Goal: Task Accomplishment & Management: Manage account settings

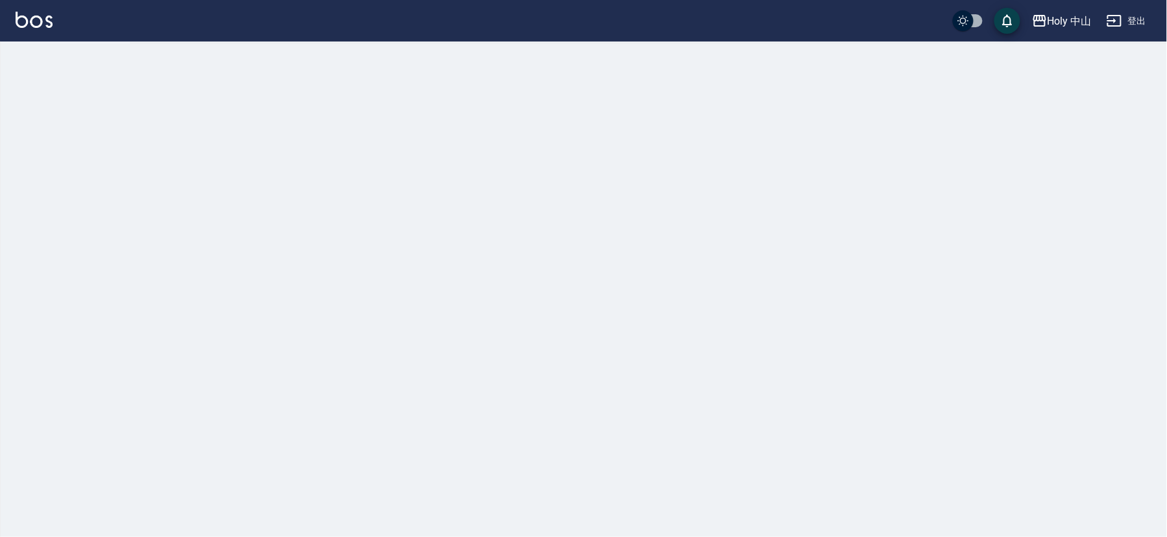
checkbox input "true"
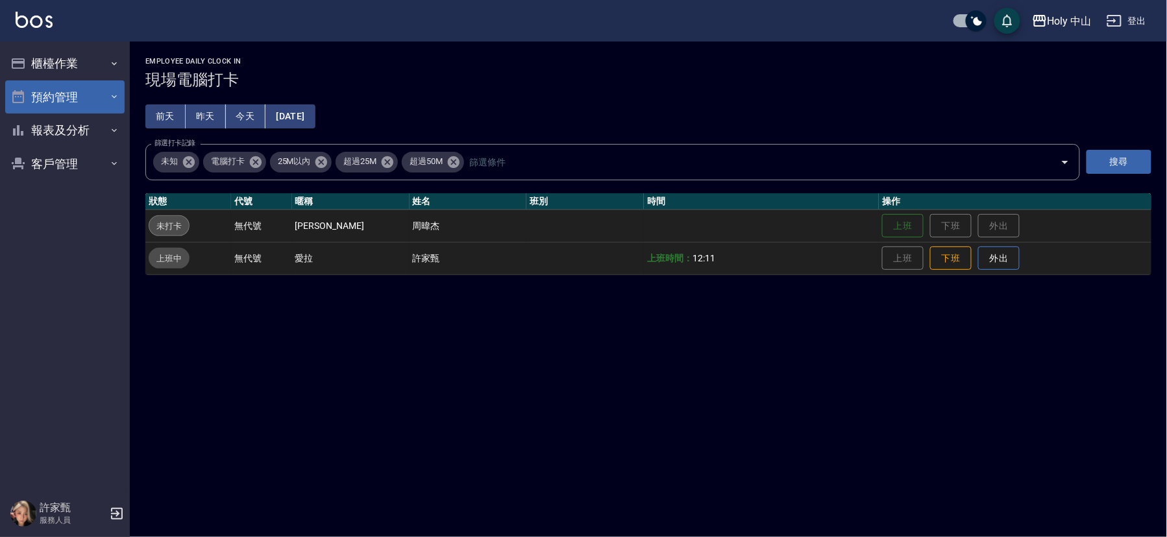
click at [82, 92] on button "預約管理" at bounding box center [64, 97] width 119 height 34
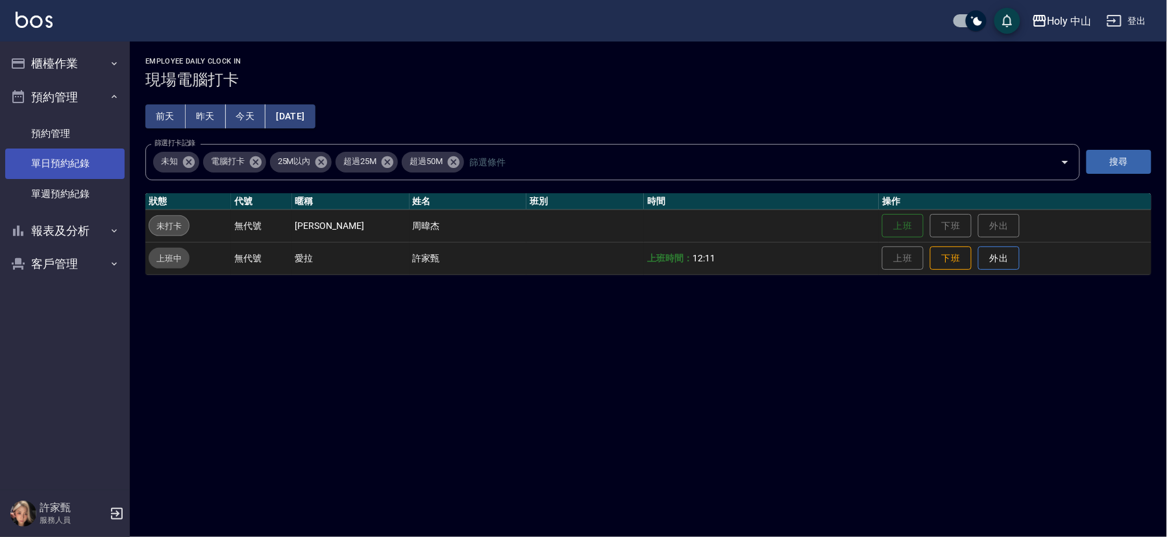
click at [93, 166] on link "單日預約紀錄" at bounding box center [64, 164] width 119 height 30
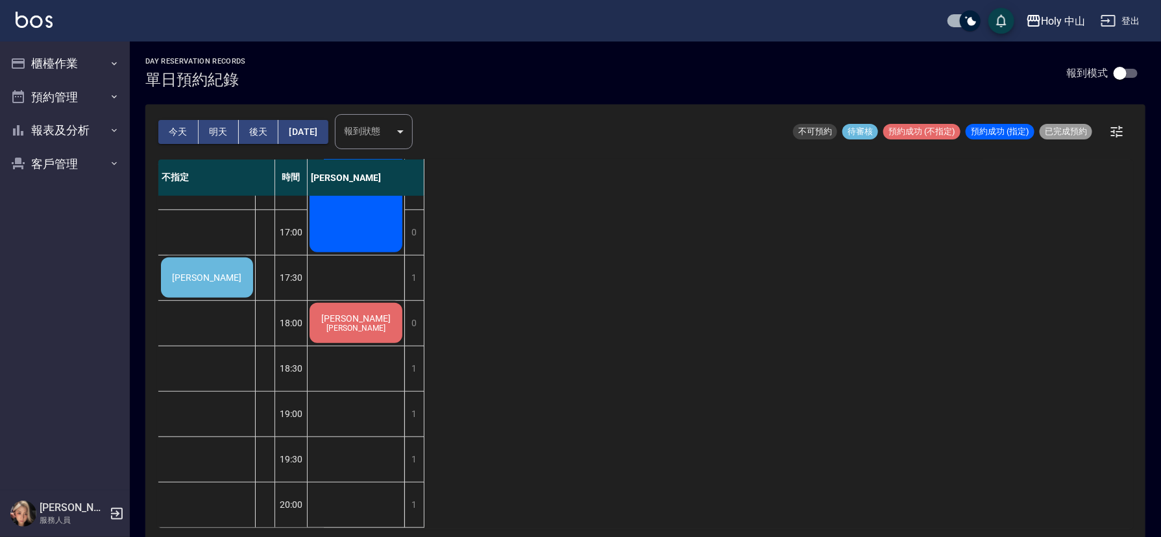
scroll to position [409, 0]
click at [232, 269] on div "薛先生" at bounding box center [207, 278] width 96 height 44
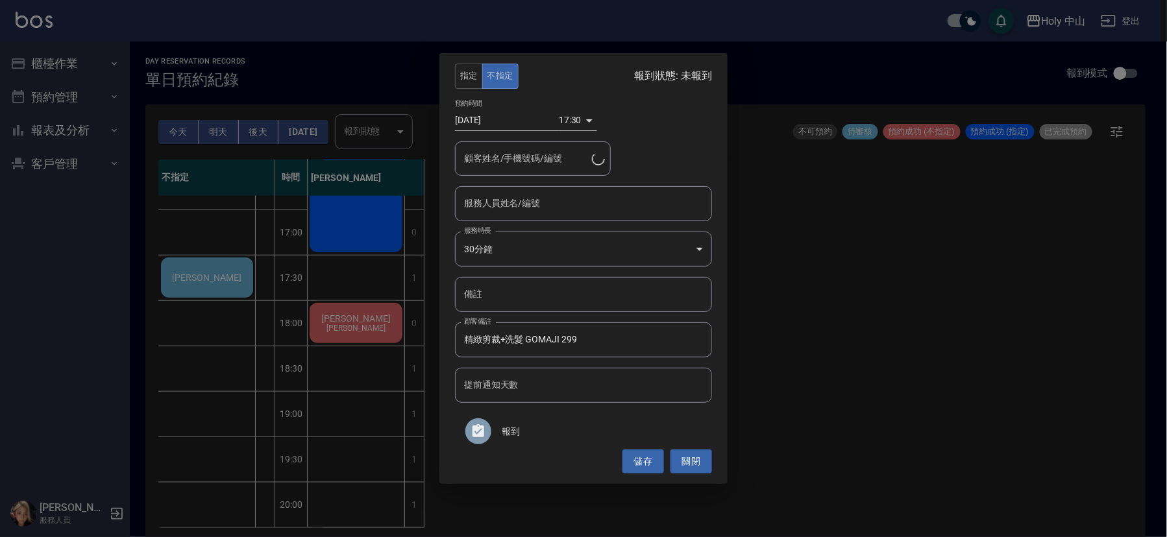
type input "薛先生/0916083803"
click at [221, 267] on div "指定 不指定 報到狀態: 未報到 預約時間 2025/08/24 17:30 1756027800000 顧客姓名/手機號碼/編號 薛先生/091608380…" at bounding box center [583, 268] width 1167 height 537
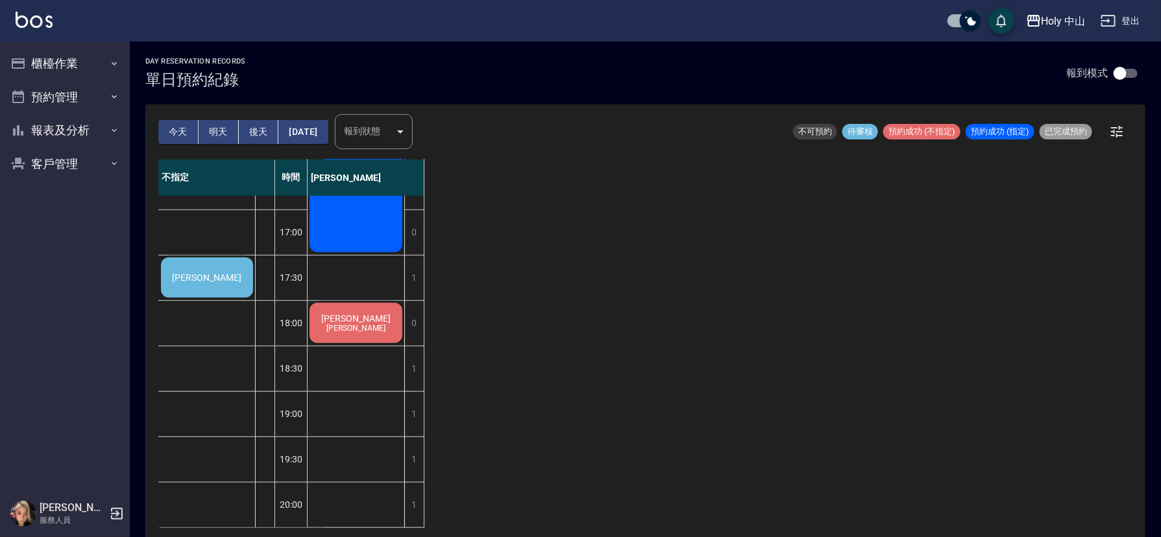
drag, startPoint x: 199, startPoint y: 259, endPoint x: 847, endPoint y: 325, distance: 651.9
click at [847, 325] on div "不指定 時間 愛拉 薛先生 12:30 13:00 13:30 14:00 14:30 15:00 15:30 16:00 16:30 17:00 17:30…" at bounding box center [645, 344] width 974 height 369
click at [228, 275] on div "薛先生" at bounding box center [207, 278] width 96 height 44
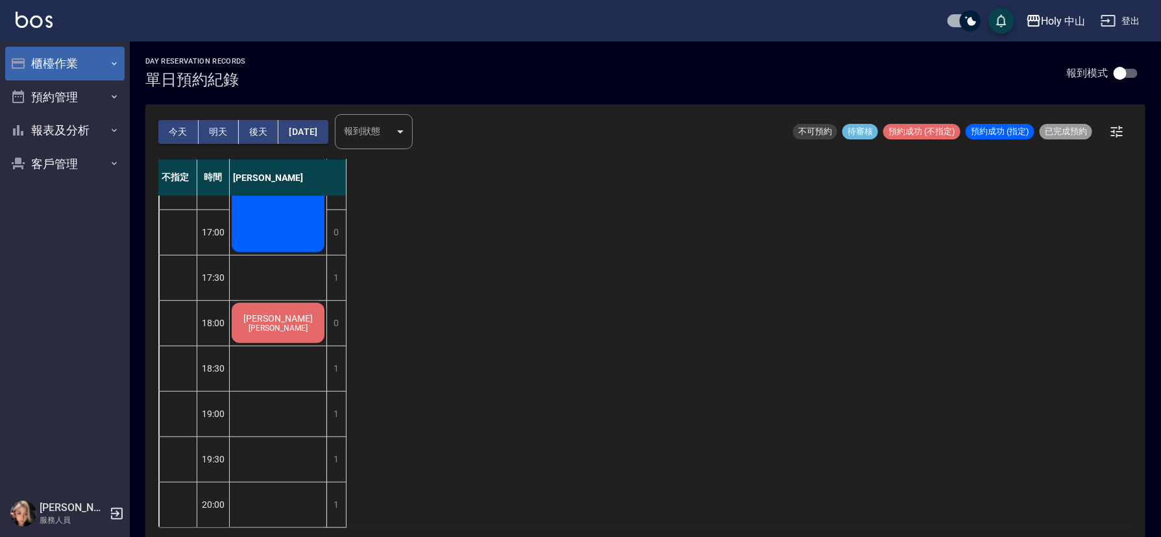
click at [112, 63] on icon "button" at bounding box center [114, 63] width 10 height 10
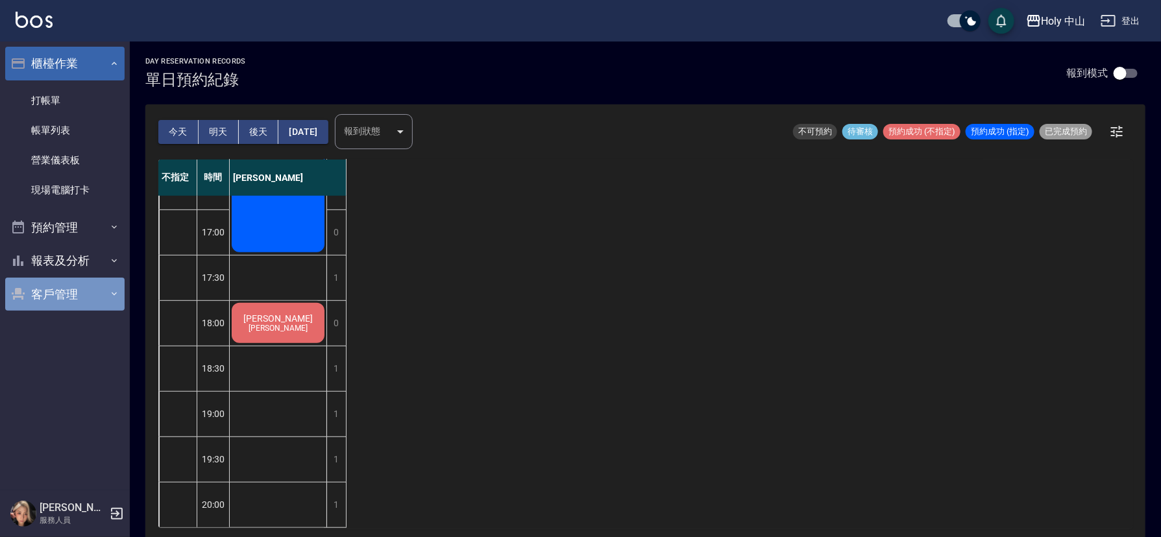
click at [81, 295] on button "客戶管理" at bounding box center [64, 295] width 119 height 34
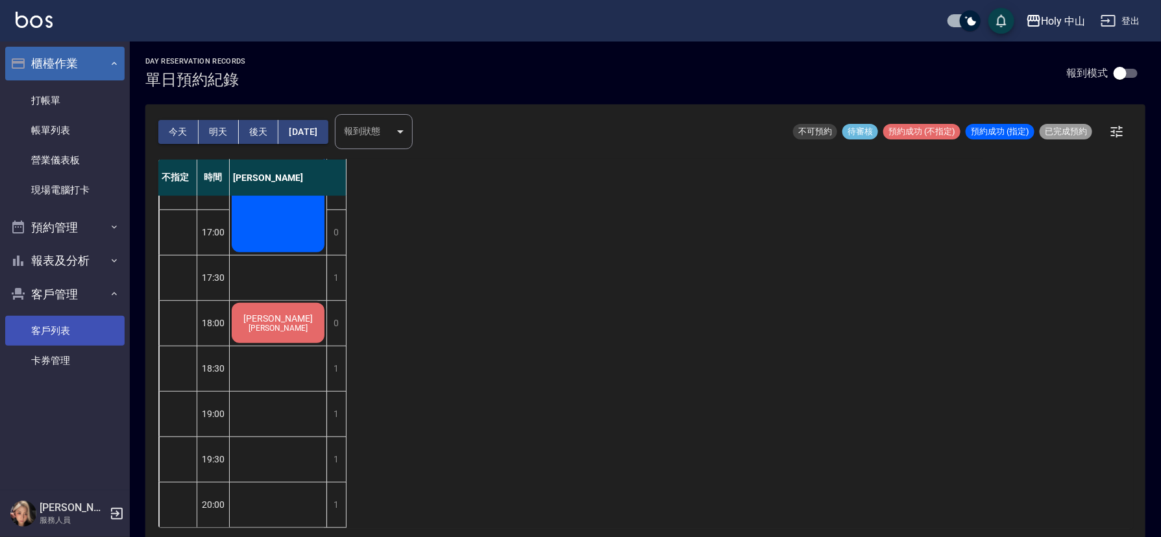
click at [66, 331] on link "客戶列表" at bounding box center [64, 331] width 119 height 30
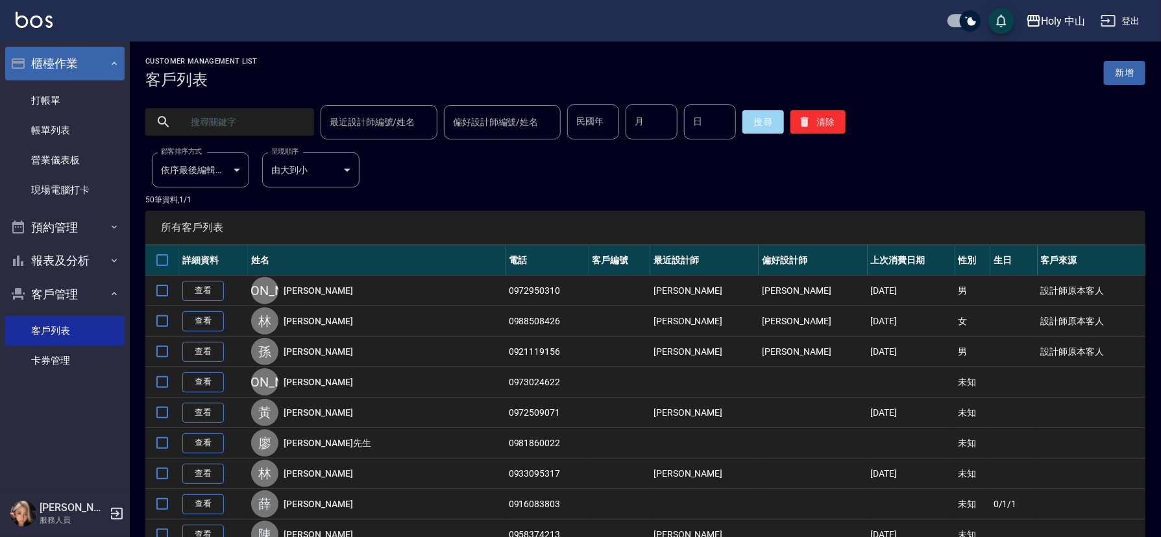
click at [232, 121] on input "text" at bounding box center [243, 122] width 122 height 35
type input "0916083803"
click at [760, 120] on button "搜尋" at bounding box center [764, 121] width 42 height 23
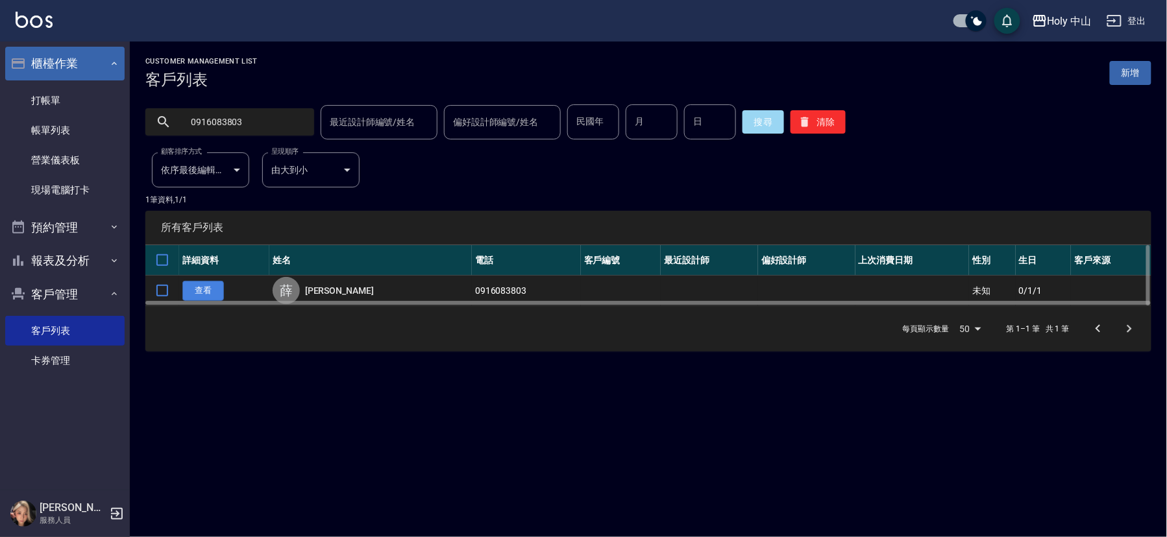
click at [212, 291] on link "查看" at bounding box center [203, 291] width 42 height 20
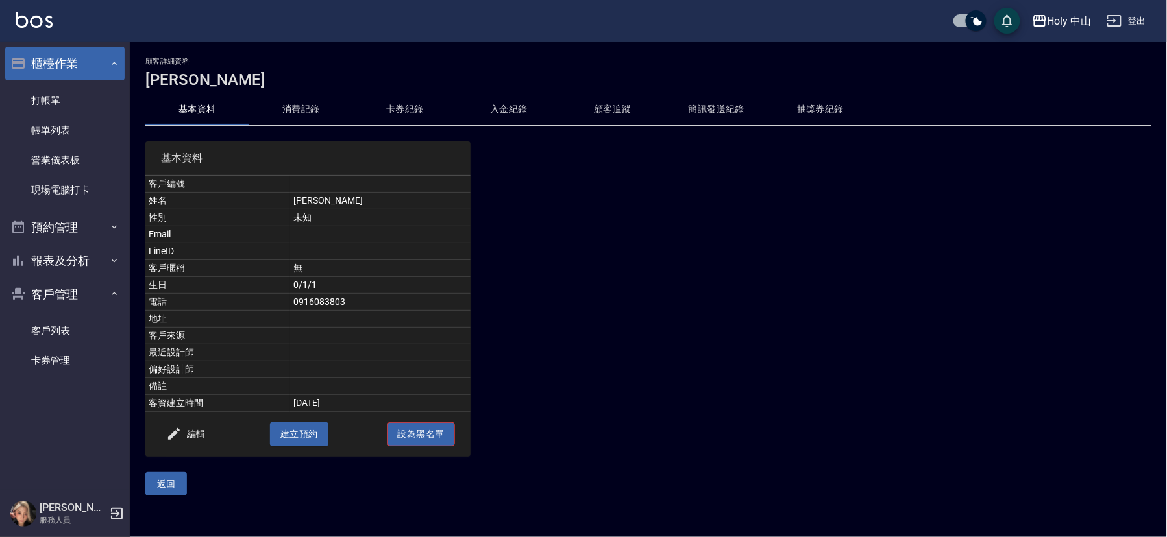
click at [422, 432] on button "設為黑名單" at bounding box center [422, 435] width 68 height 24
click at [169, 484] on button "返回" at bounding box center [166, 485] width 42 height 24
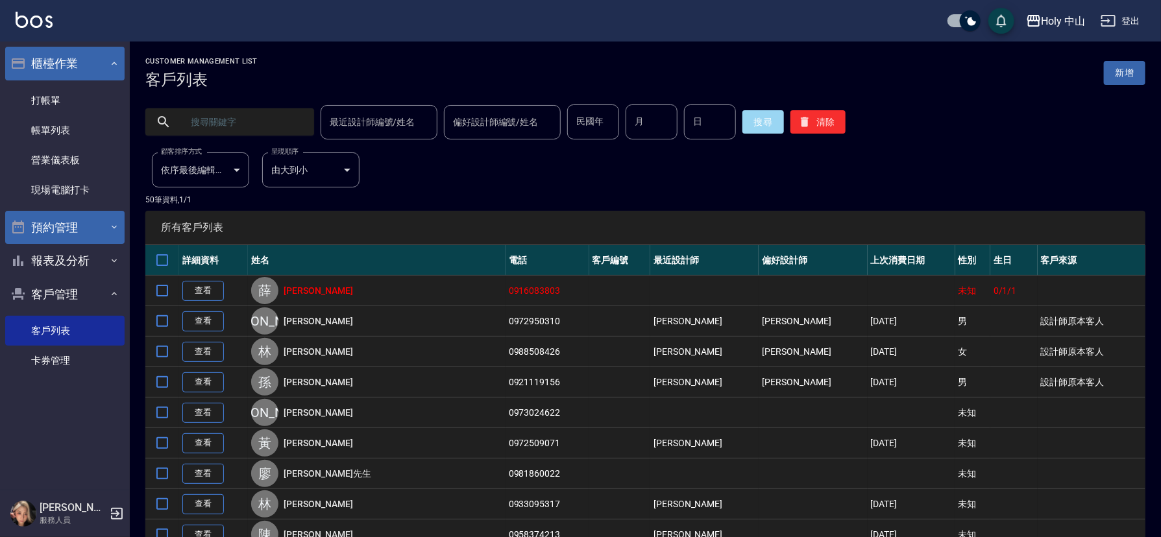
click at [101, 228] on button "預約管理" at bounding box center [64, 228] width 119 height 34
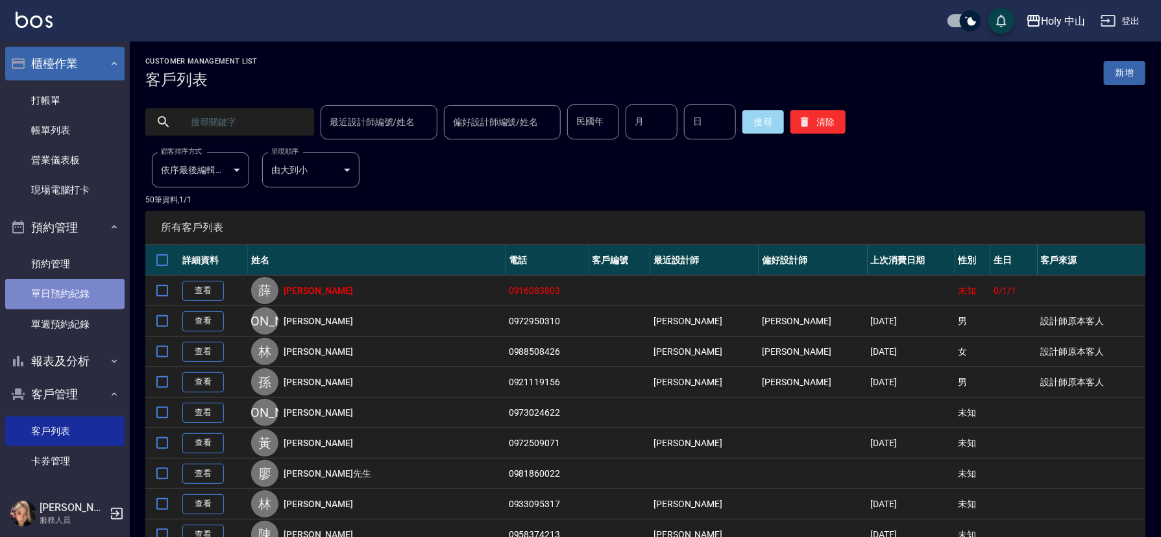
click at [75, 293] on link "單日預約紀錄" at bounding box center [64, 294] width 119 height 30
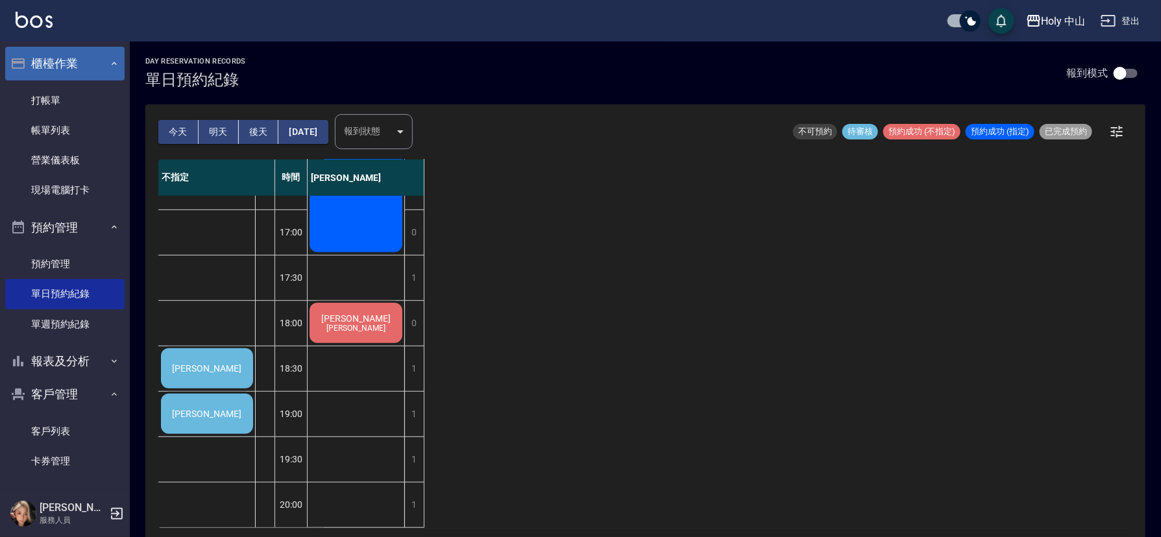
scroll to position [3, 0]
